Goal: Information Seeking & Learning: Learn about a topic

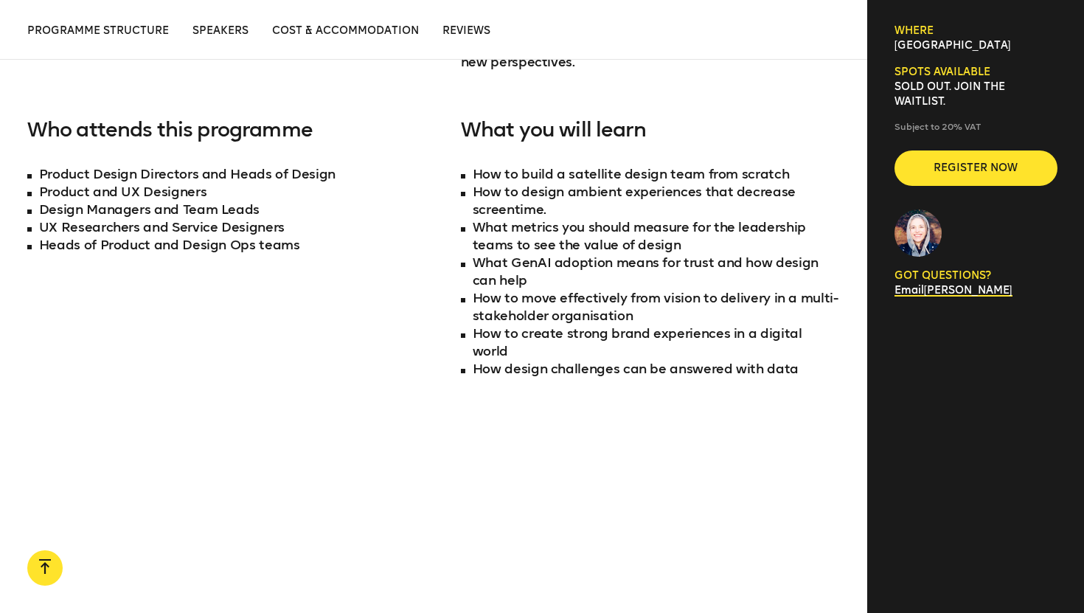
scroll to position [1271, 0]
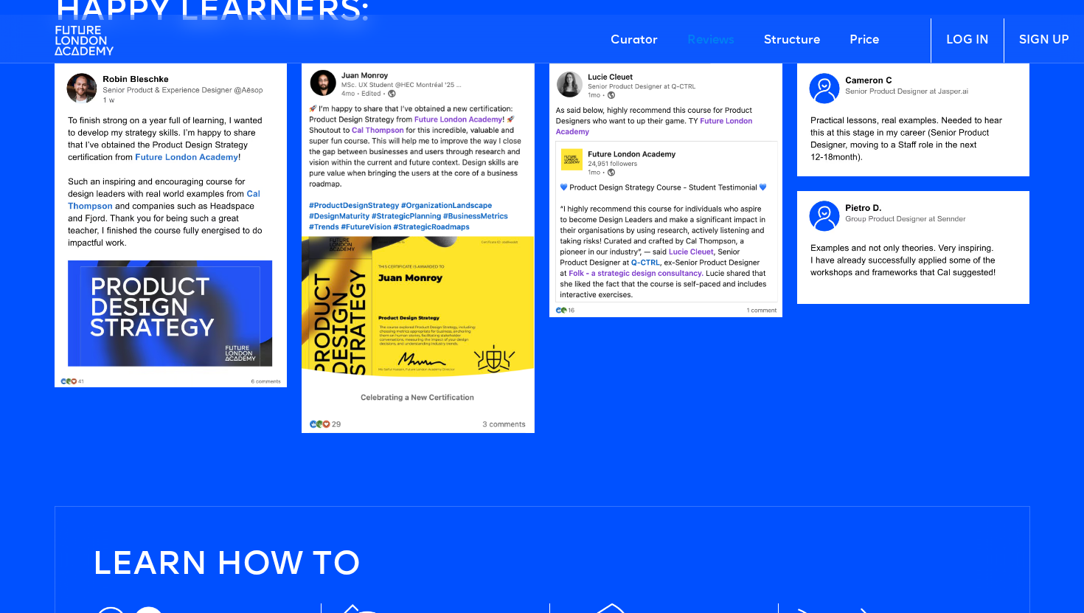
scroll to position [967, 0]
